Goal: Check status: Check status

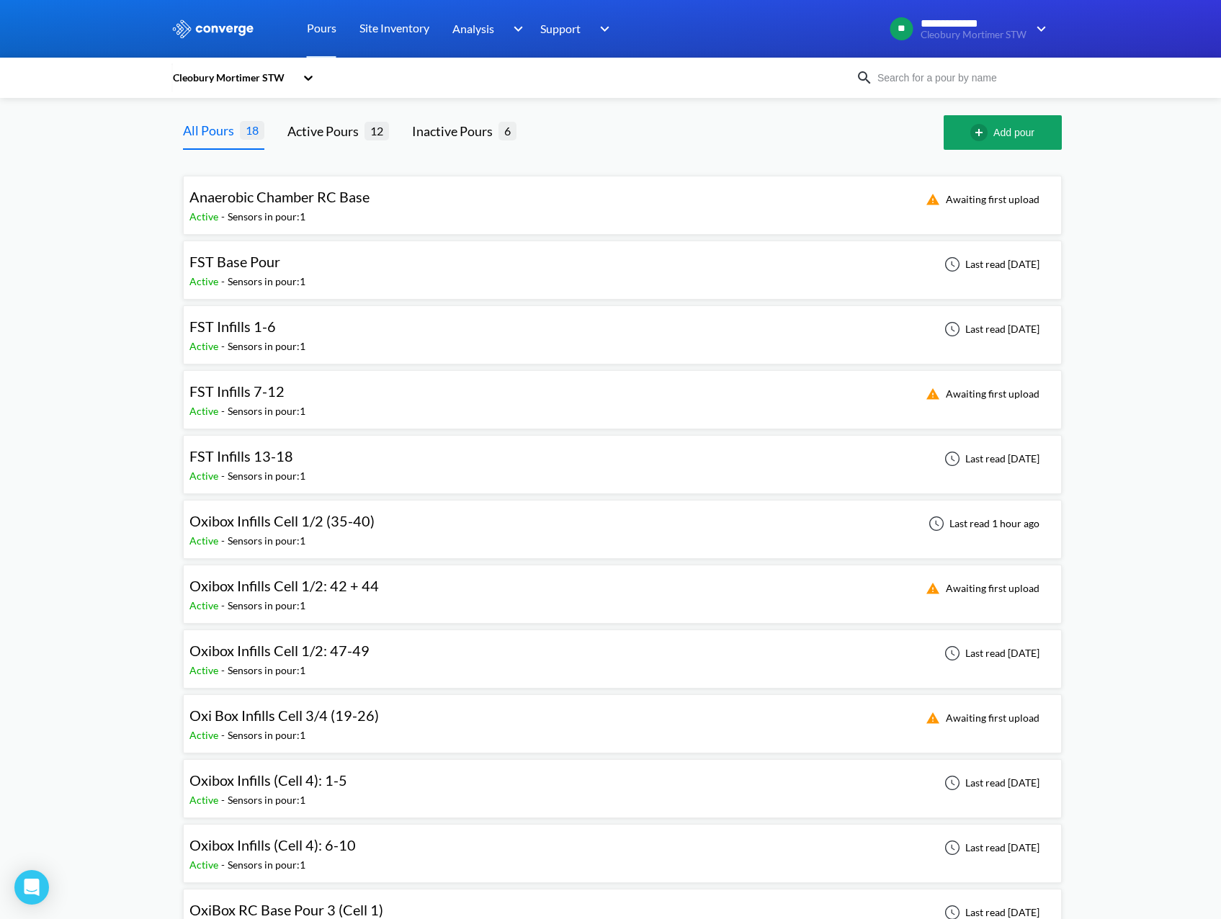
click at [469, 270] on div "FST Base Pour Active - Sensors in pour: 1 Last read [DATE]" at bounding box center [622, 270] width 866 height 46
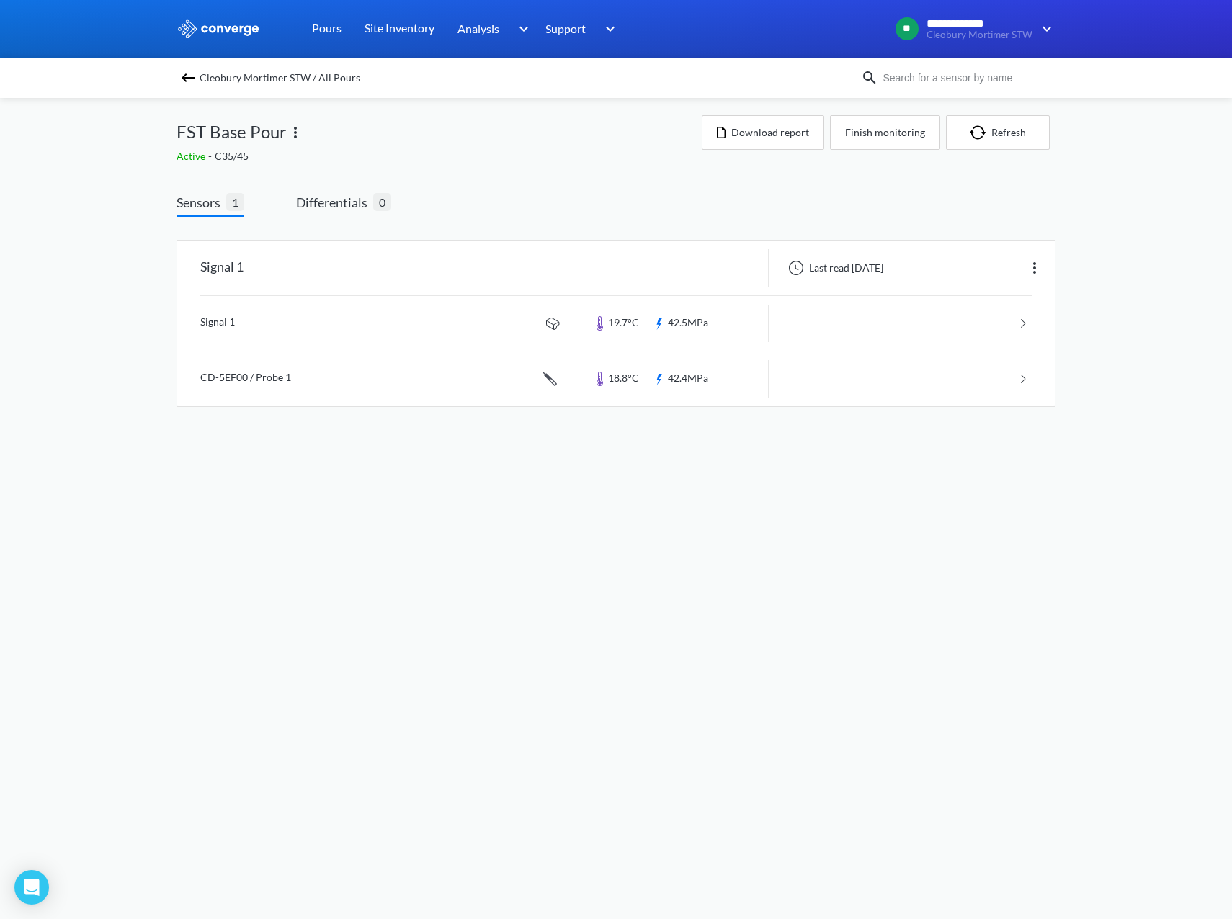
click at [184, 78] on img at bounding box center [187, 77] width 17 height 17
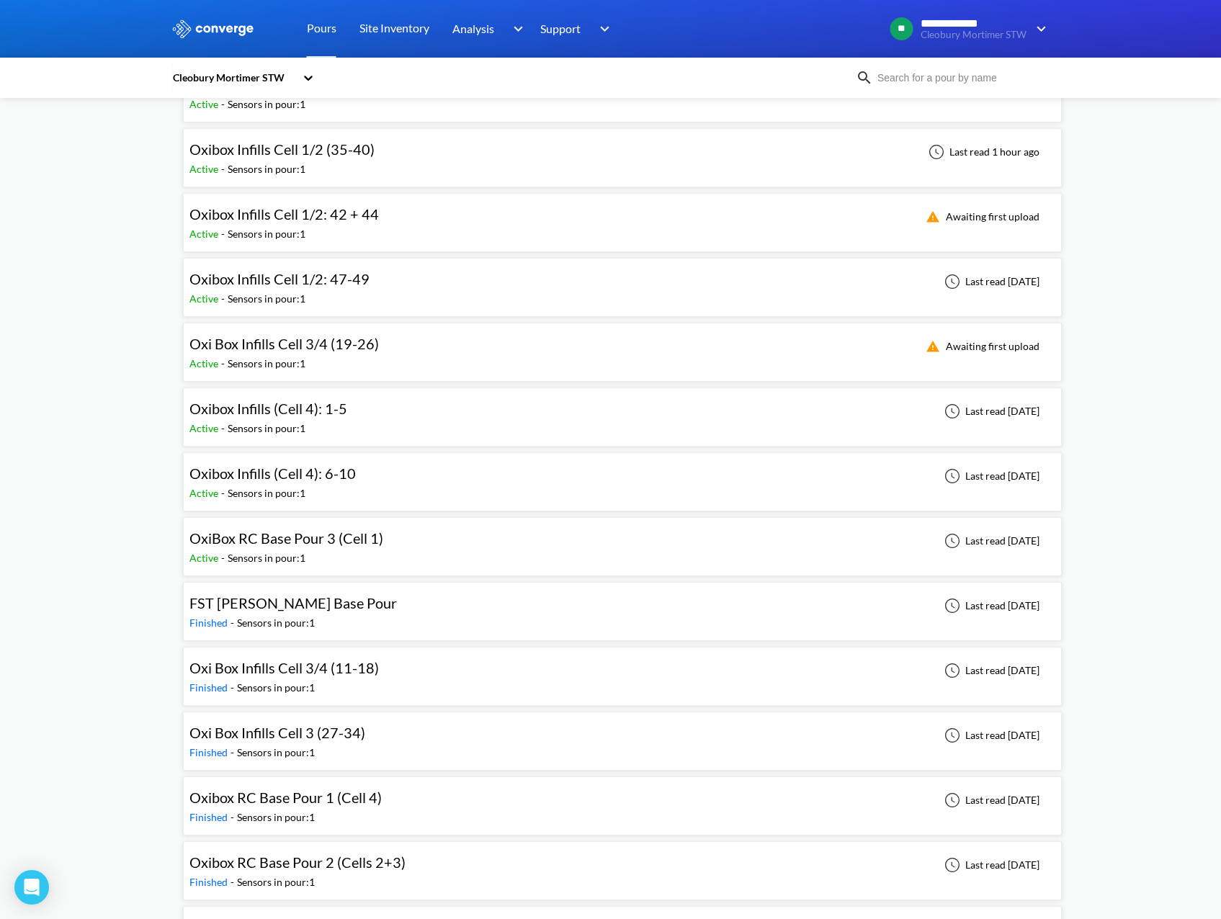
scroll to position [429, 0]
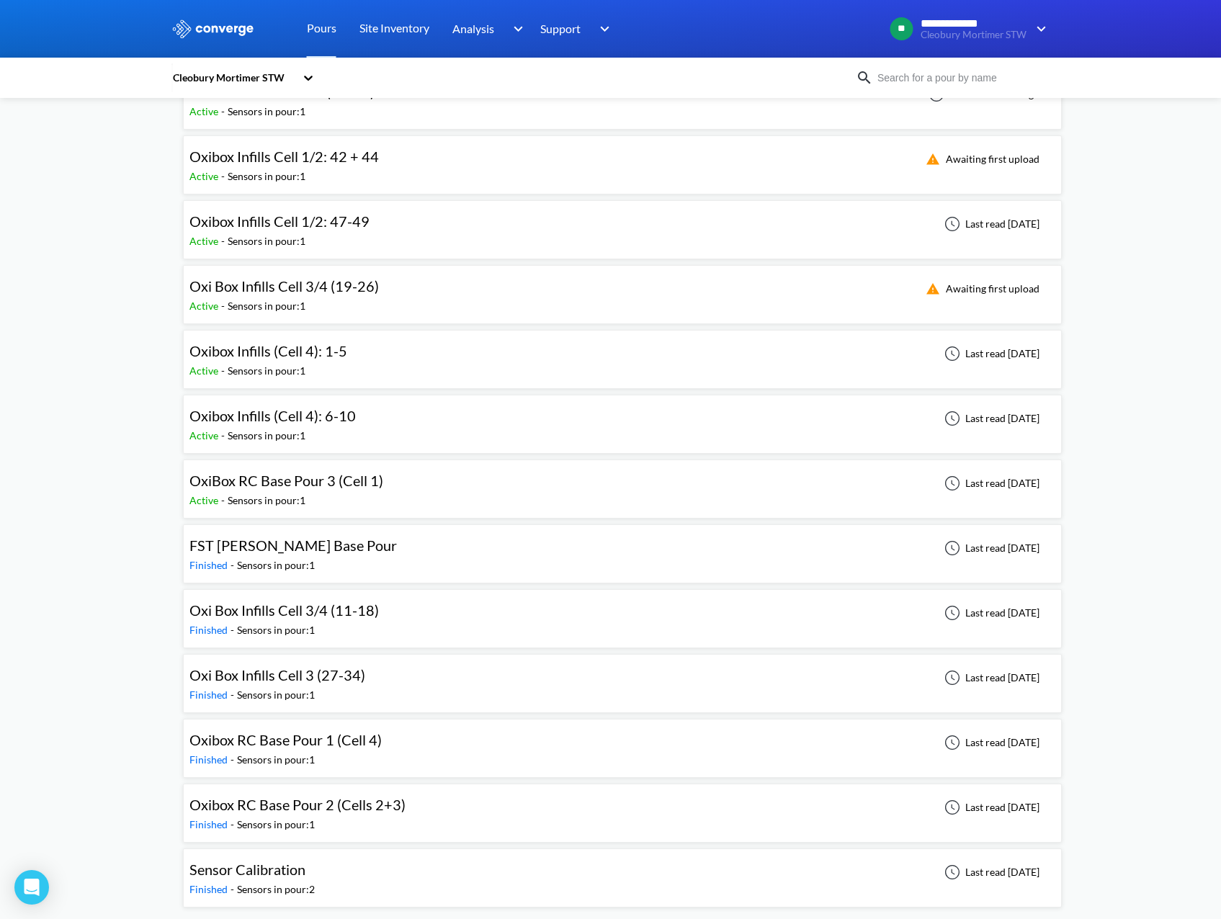
click at [474, 753] on div "Oxibox RC Base Pour 1 (Cell 4) Finished - Sensors in pour: 1 Last read [DATE]" at bounding box center [622, 748] width 866 height 46
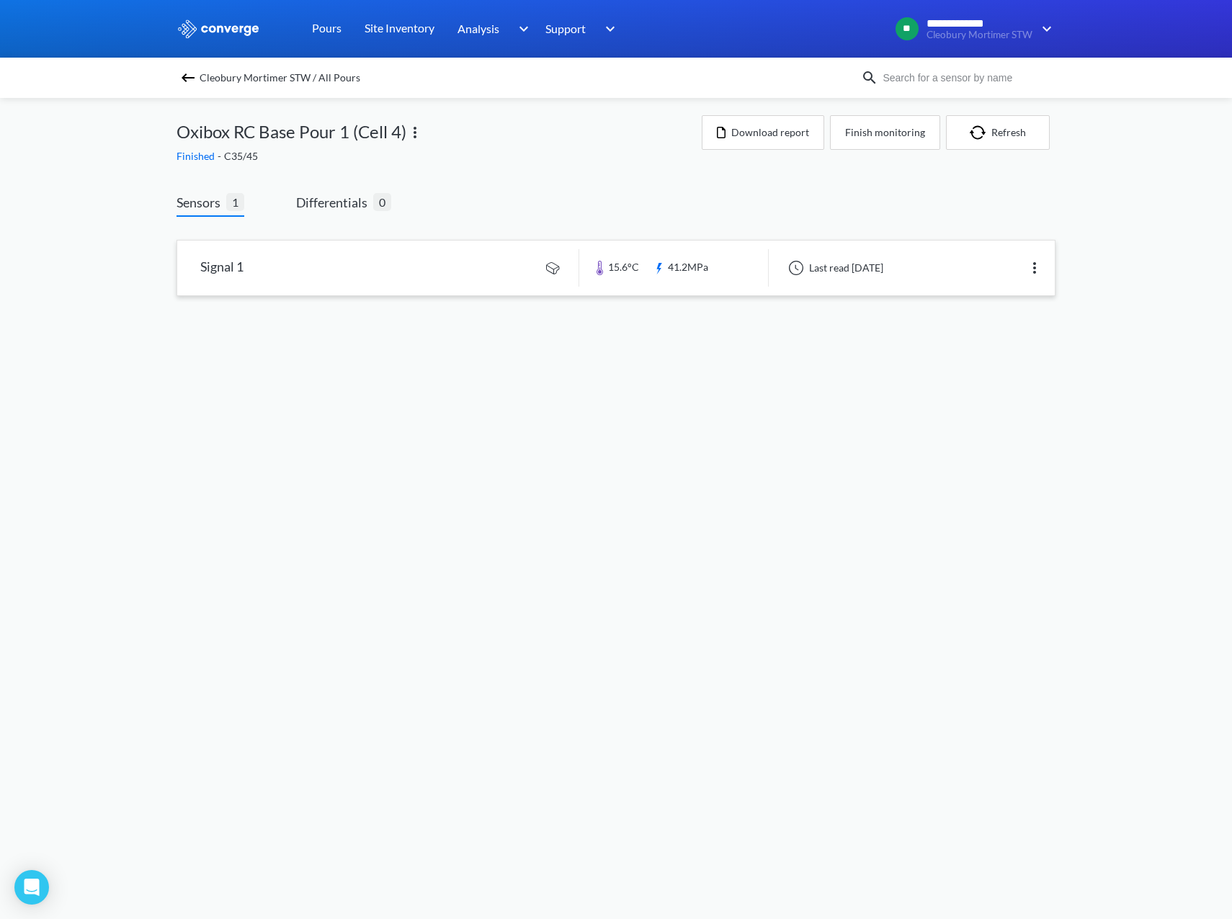
click at [708, 275] on link at bounding box center [615, 268] width 877 height 55
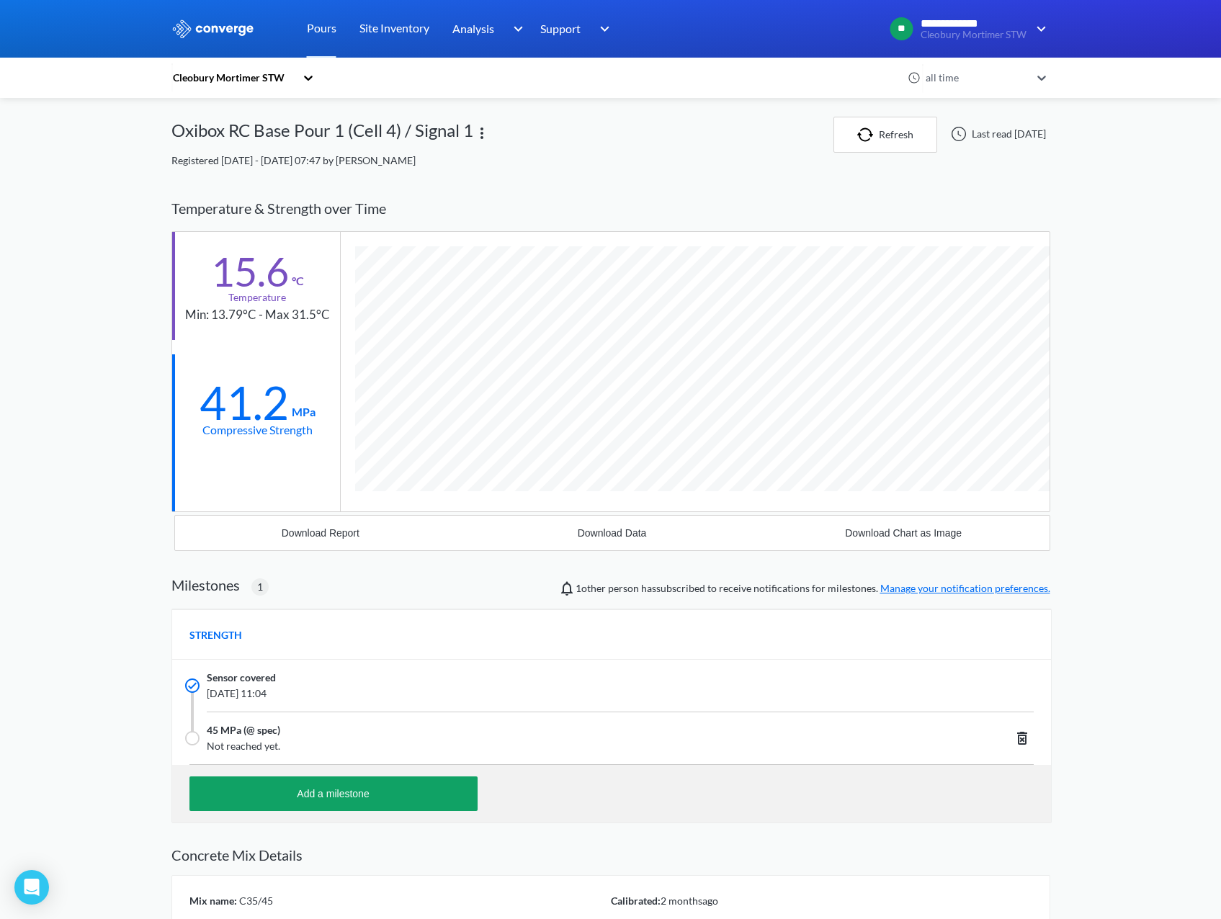
scroll to position [915, 879]
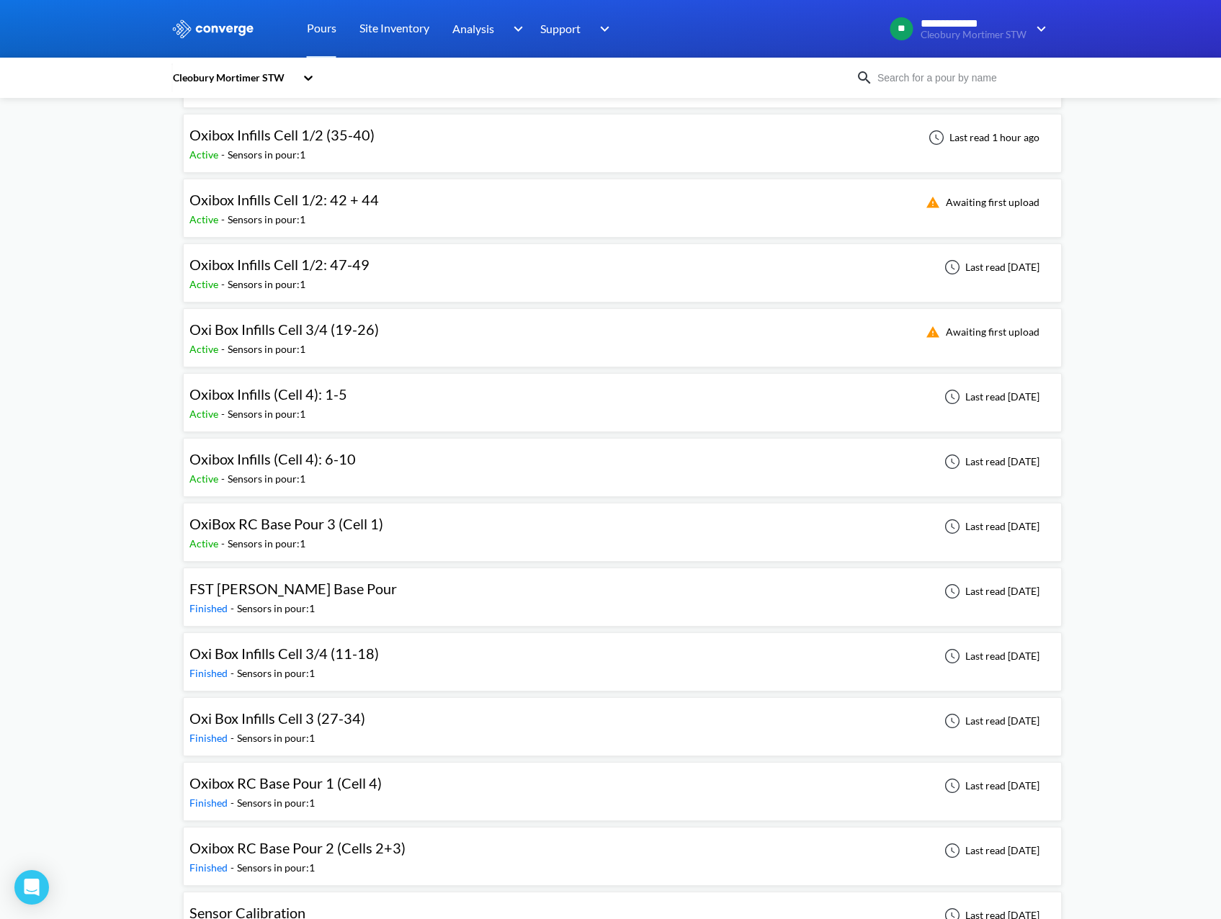
scroll to position [429, 0]
